Goal: Find specific page/section: Find specific page/section

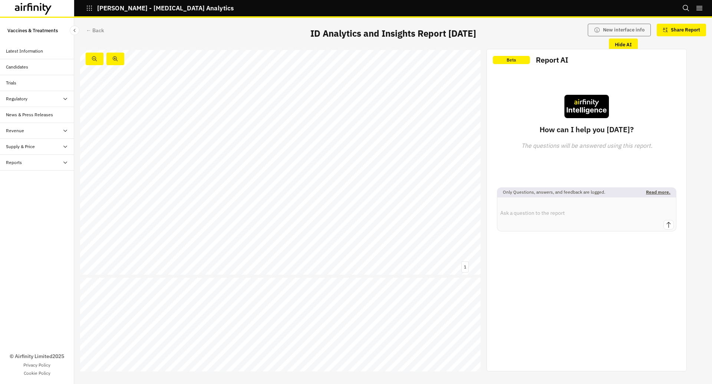
scroll to position [2030, 0]
click at [174, 89] on span "first to announce Bexsero rollout for gonorrhoea, setting a model for targeted …" at bounding box center [289, 91] width 315 height 6
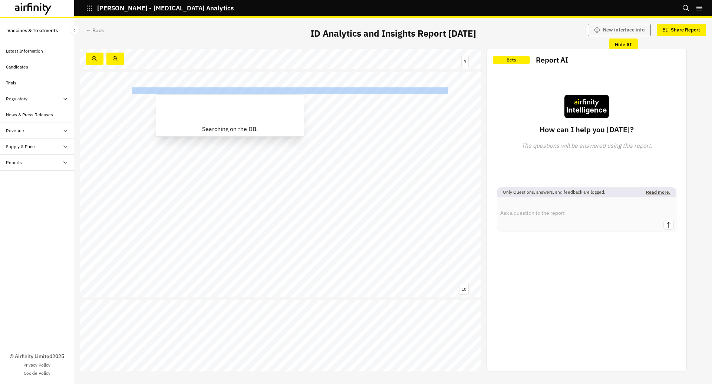
click at [174, 89] on span "first to announce Bexsero rollout for gonorrhoea, setting a model for targeted …" at bounding box center [289, 91] width 315 height 6
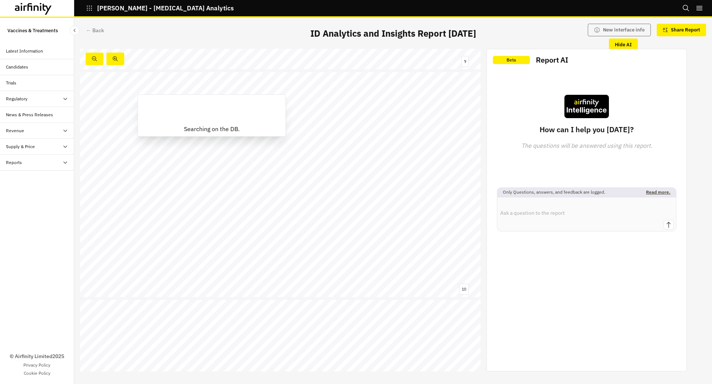
click at [174, 79] on div "England world - first to announce Bexsero rollout for gonorrhoea, setting a mod…" at bounding box center [280, 184] width 400 height 225
click at [408, 193] on span "hepatitis A/B, and HPV vaccinations during same" at bounding box center [430, 194] width 98 height 4
click at [355, 308] on link at bounding box center [352, 309] width 11 height 3
click at [384, 308] on link at bounding box center [376, 309] width 33 height 3
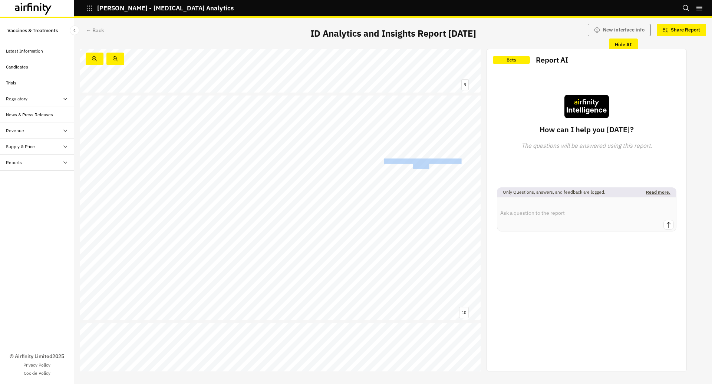
drag, startPoint x: 385, startPoint y: 160, endPoint x: 430, endPoint y: 168, distance: 45.6
click at [80, 96] on span "GBMSM with recent STI or multiple partners" at bounding box center [80, 96] width 0 height 0
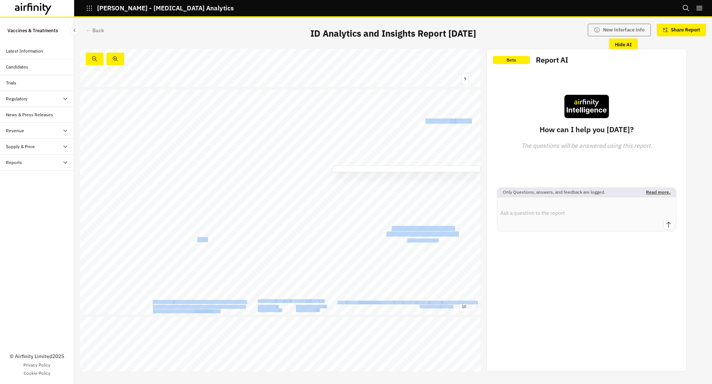
drag, startPoint x: 392, startPoint y: 228, endPoint x: 439, endPoint y: 240, distance: 48.1
click at [439, 240] on div "England world - first to announce Bexsero rollout for gonorrhoea, setting a mod…" at bounding box center [280, 202] width 400 height 225
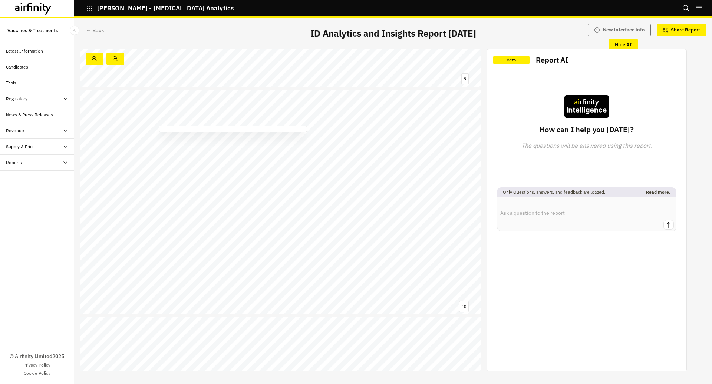
click at [260, 248] on span "specific data available from 2019 onward only" at bounding box center [245, 247] width 77 height 4
click at [320, 266] on span "." at bounding box center [320, 266] width 1 height 5
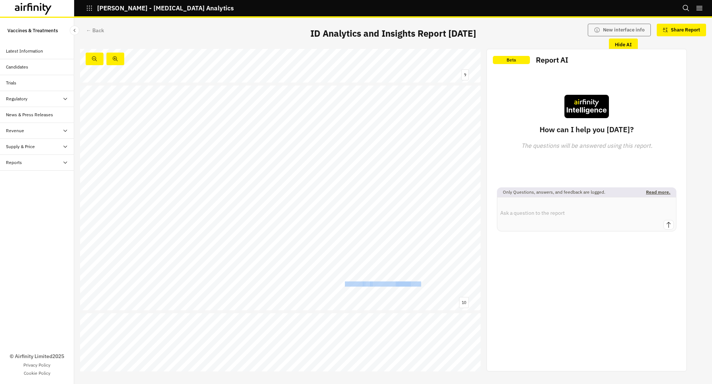
drag, startPoint x: 344, startPoint y: 282, endPoint x: 420, endPoint y: 283, distance: 76.4
click at [80, 86] on span "Following the UK’s announcement, the Galician Ministry of Health in Spain has a…" at bounding box center [80, 86] width 0 height 0
copy span "Bexsero for gonorrhoea prevention,"
click at [415, 154] on span "partners" at bounding box center [422, 156] width 19 height 5
drag, startPoint x: 384, startPoint y: 151, endPoint x: 432, endPoint y: 156, distance: 48.4
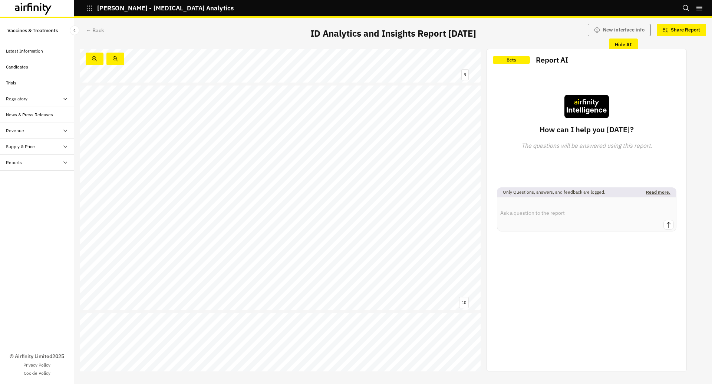
click at [432, 156] on div "England world - first to announce Bexsero rollout for gonorrhoea, setting a mod…" at bounding box center [280, 198] width 400 height 225
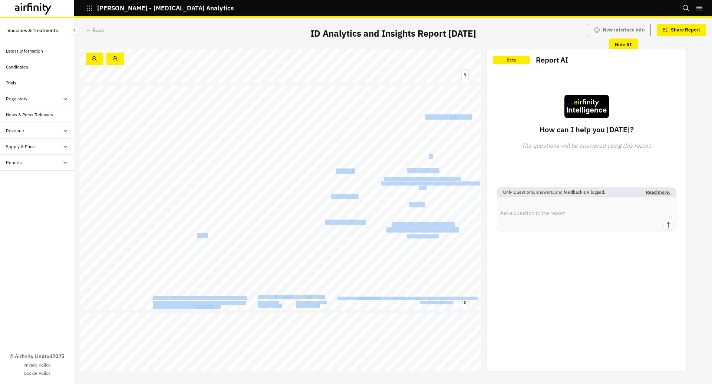
drag, startPoint x: 430, startPoint y: 156, endPoint x: 383, endPoint y: 151, distance: 47.0
click at [383, 151] on div "England world - first to announce Bexsero rollout for gonorrhoea, setting a mod…" at bounding box center [280, 198] width 400 height 225
copy div "s Vaccine Bexsero (GSK) Eligible population will also be offered mpox, hepatiti…"
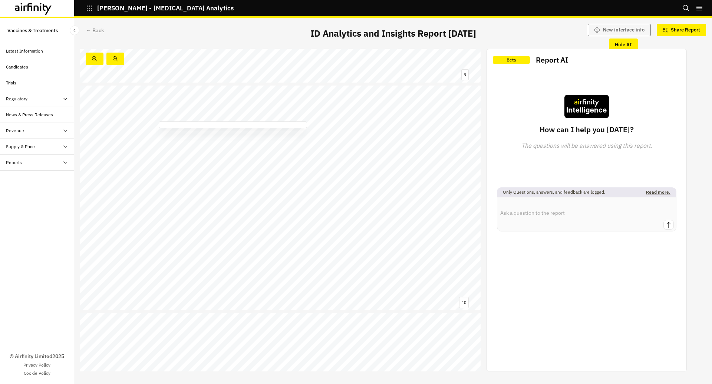
click at [383, 242] on div "England world - first to announce Bexsero rollout for gonorrhoea, setting a mod…" at bounding box center [280, 198] width 400 height 225
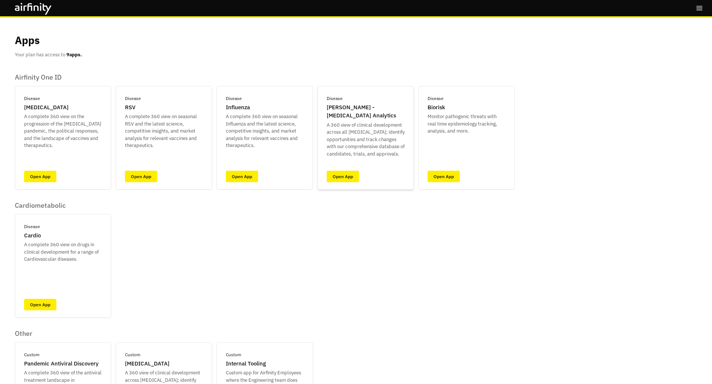
click at [344, 185] on div "Disease [PERSON_NAME] - [MEDICAL_DATA] Analytics A 360 view of clinical develop…" at bounding box center [365, 138] width 96 height 104
click at [344, 176] on link "Open App" at bounding box center [343, 176] width 32 height 11
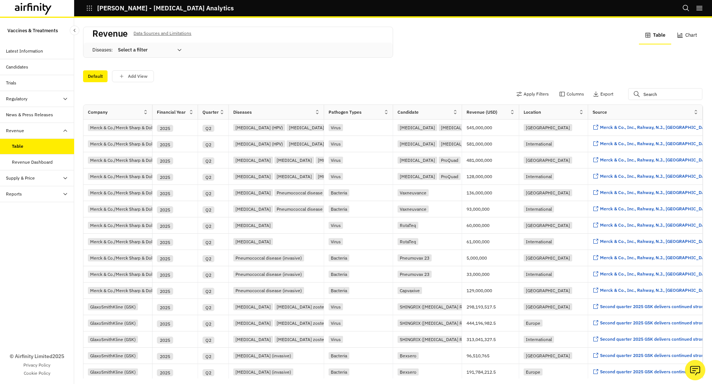
click at [23, 164] on div "Revenue Dashboard" at bounding box center [32, 162] width 41 height 7
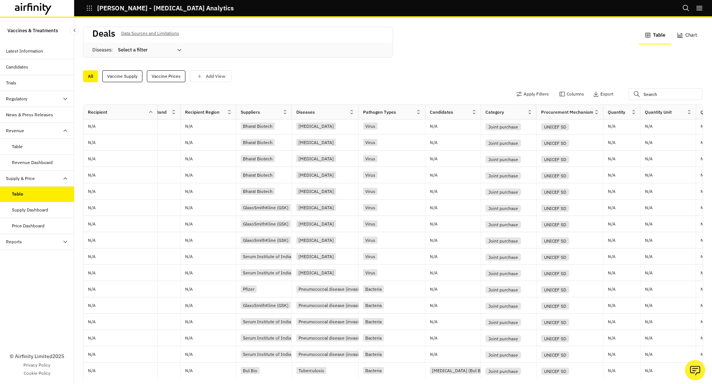
scroll to position [155, 0]
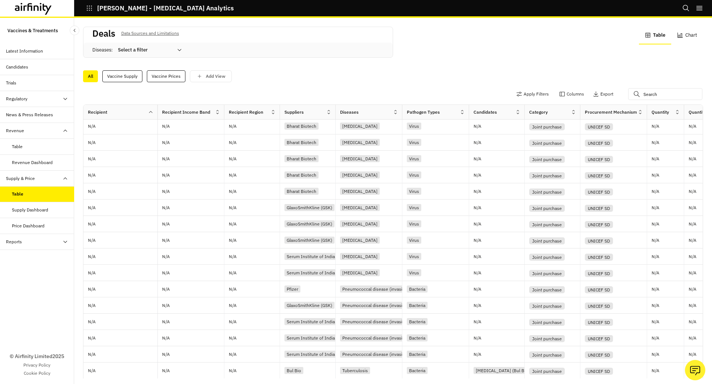
click at [40, 235] on div "Reports" at bounding box center [37, 242] width 74 height 16
click at [40, 252] on div "Reports" at bounding box center [37, 258] width 74 height 16
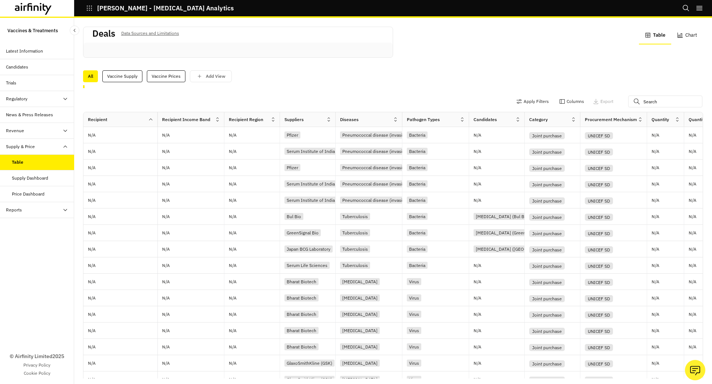
click at [124, 84] on div "Deals Data Sources and Limitations Table Chart All Vaccine Supply Vaccine Price…" at bounding box center [393, 202] width 620 height 354
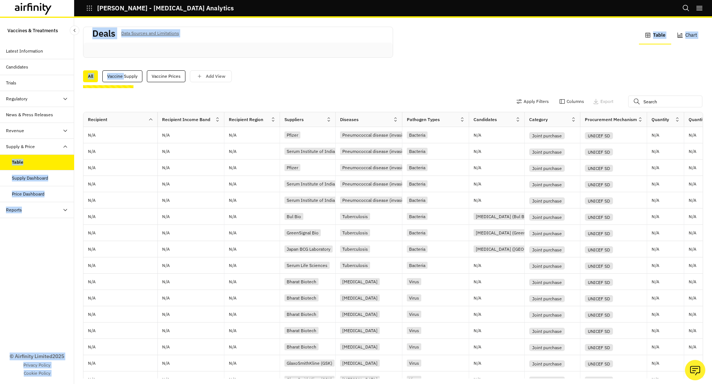
drag, startPoint x: 124, startPoint y: 77, endPoint x: 56, endPoint y: 143, distance: 95.2
click at [56, 143] on div "Vaccines & Treatments Latest Information Candidates Trials Regulatory Table Map…" at bounding box center [356, 201] width 712 height 367
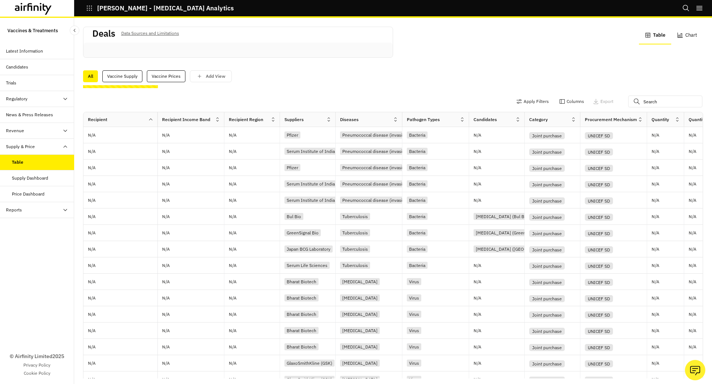
click at [49, 204] on div "Reports" at bounding box center [37, 210] width 74 height 16
click at [53, 179] on div "Supply Dashboard" at bounding box center [43, 178] width 62 height 7
